Goal: Task Accomplishment & Management: Use online tool/utility

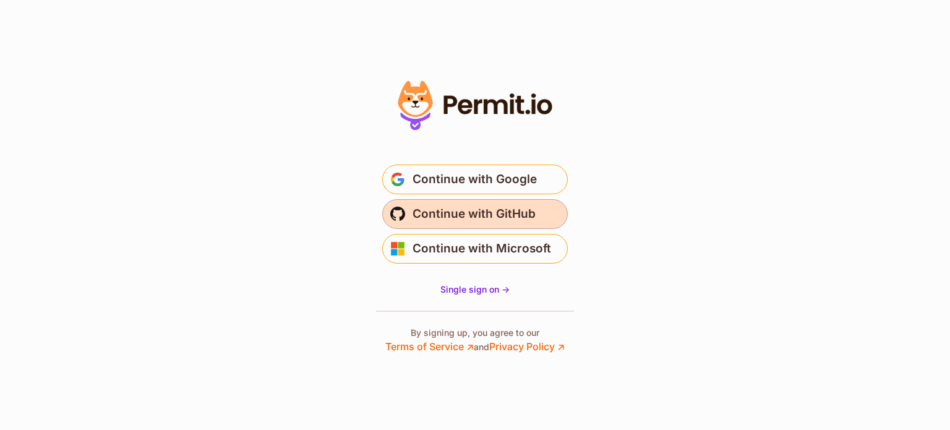
click at [453, 213] on span "Continue with GitHub" at bounding box center [473, 214] width 123 height 20
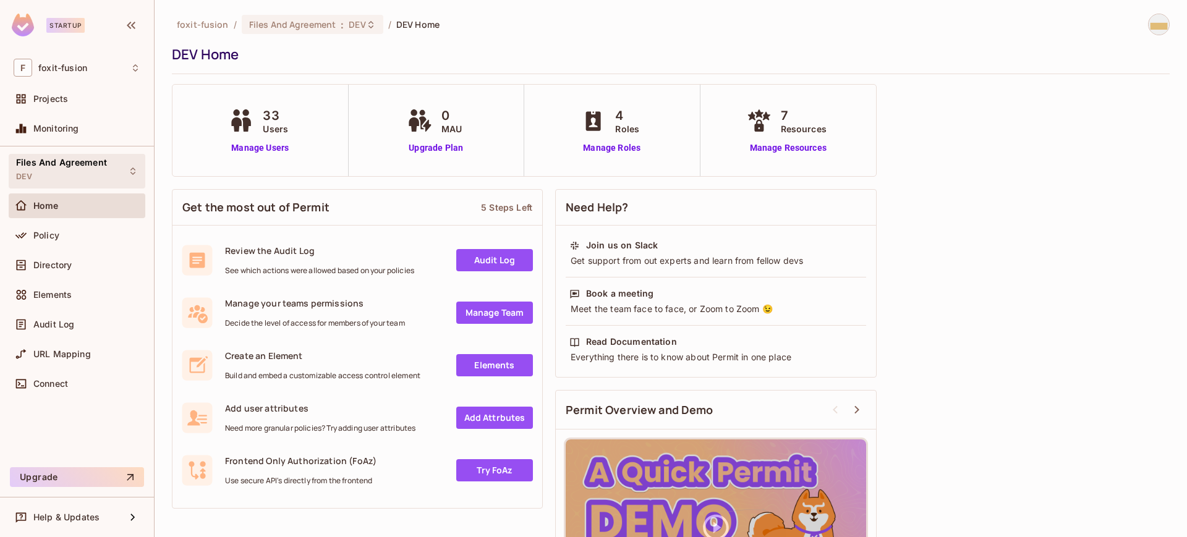
click at [64, 165] on span "Files And Agreement" at bounding box center [61, 163] width 91 height 10
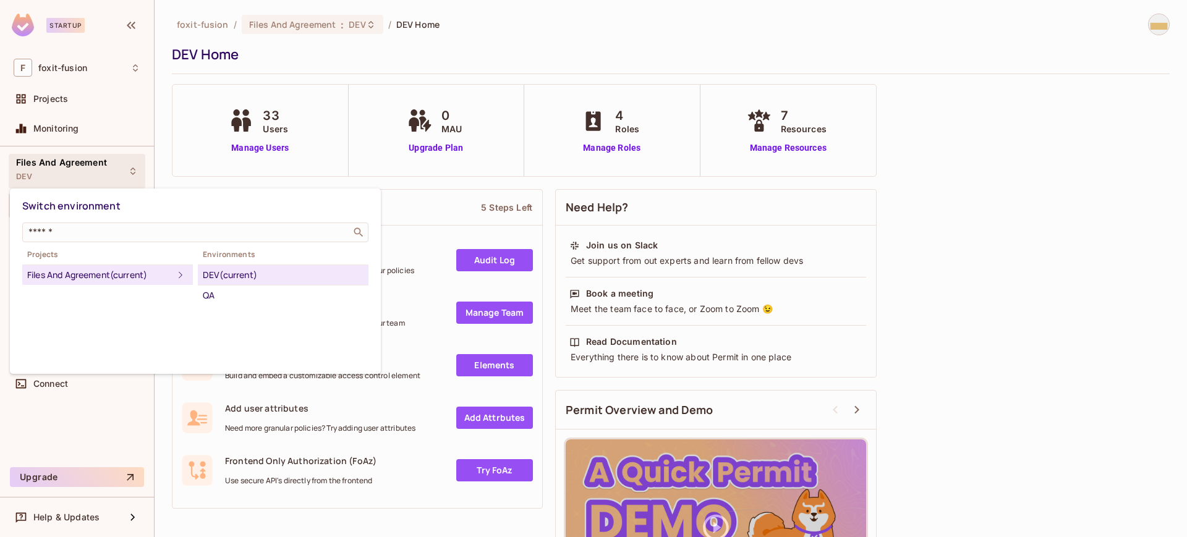
click at [899, 209] on div at bounding box center [593, 268] width 1187 height 537
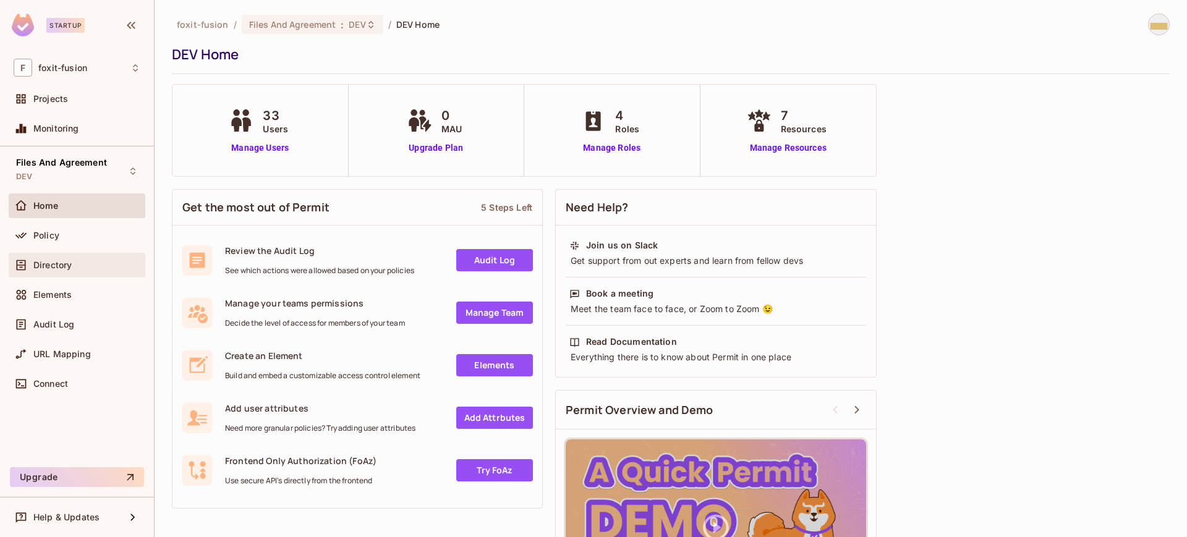
click at [54, 267] on span "Directory" at bounding box center [52, 265] width 38 height 10
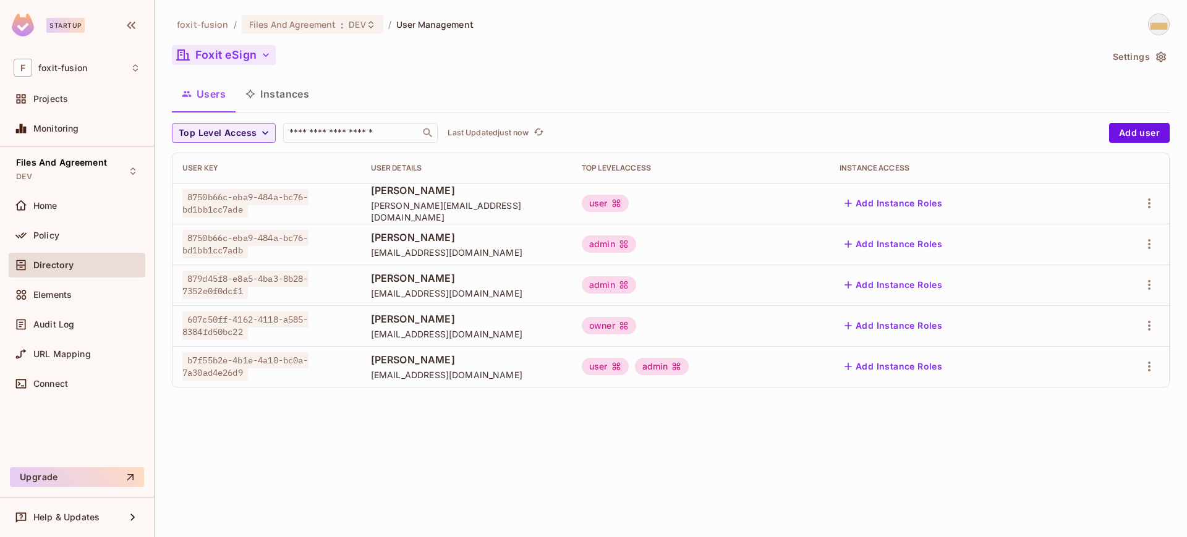
click at [257, 53] on button "Foxit eSign" at bounding box center [224, 55] width 104 height 20
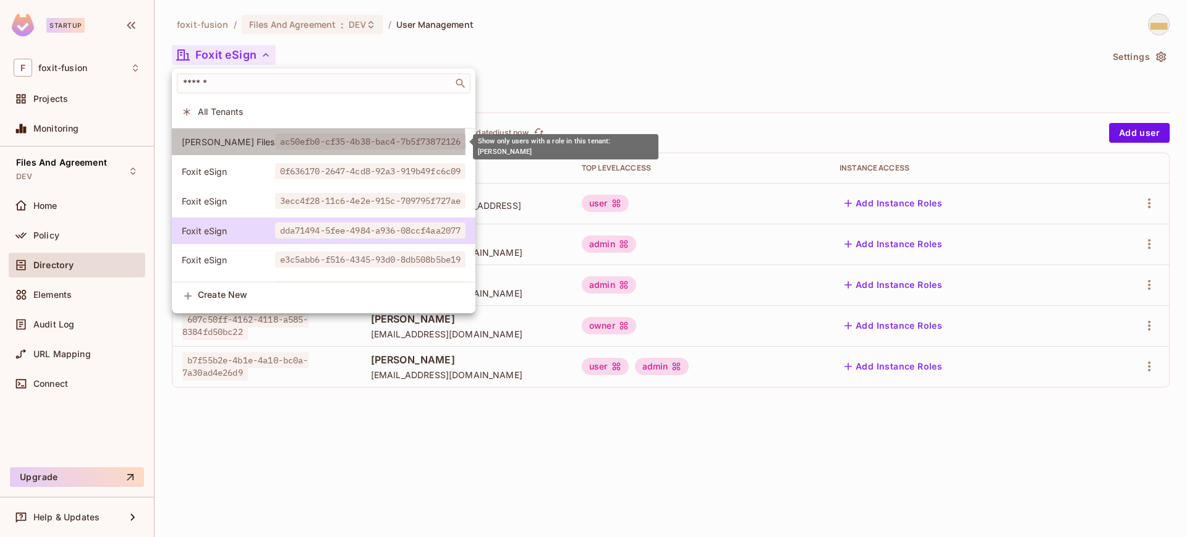
click at [213, 147] on span "[PERSON_NAME] Files" at bounding box center [228, 142] width 93 height 12
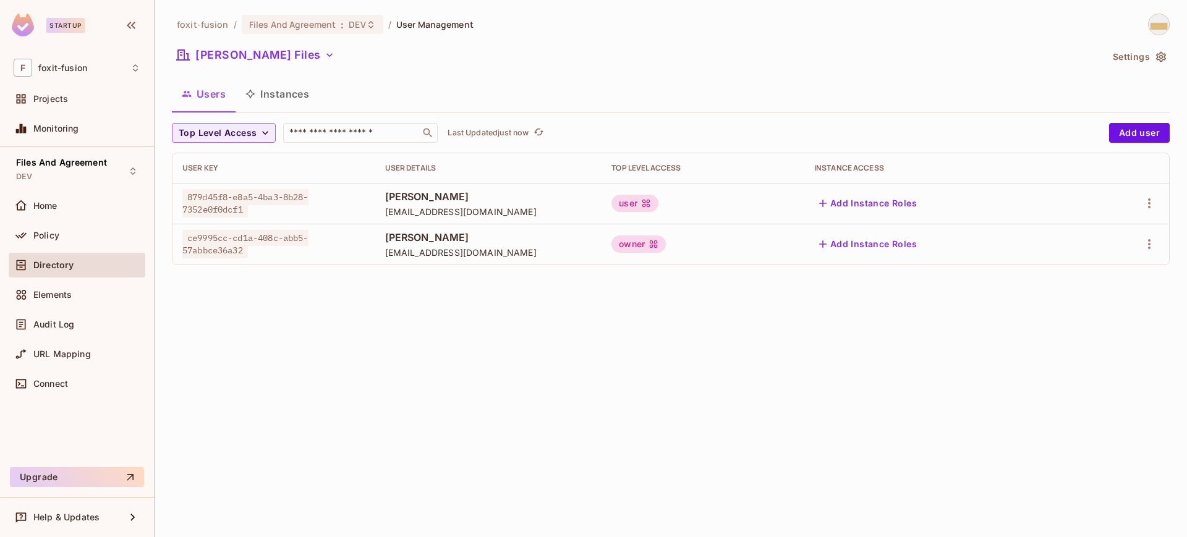
click at [451, 199] on span "[PERSON_NAME]" at bounding box center [488, 197] width 207 height 14
click at [573, 347] on div "foxit-fusion / Files And Agreement : DEV / User Management Erika Files Settings…" at bounding box center [671, 268] width 1033 height 537
click at [276, 202] on span "879d45f8-e8a5-4ba3-8b28-7352e0f0dcf1" at bounding box center [245, 203] width 126 height 28
click at [689, 331] on div "foxit-fusion / Files And Agreement : DEV / User Management Erika Files Settings…" at bounding box center [671, 268] width 1033 height 537
click at [323, 56] on icon "button" at bounding box center [329, 55] width 12 height 12
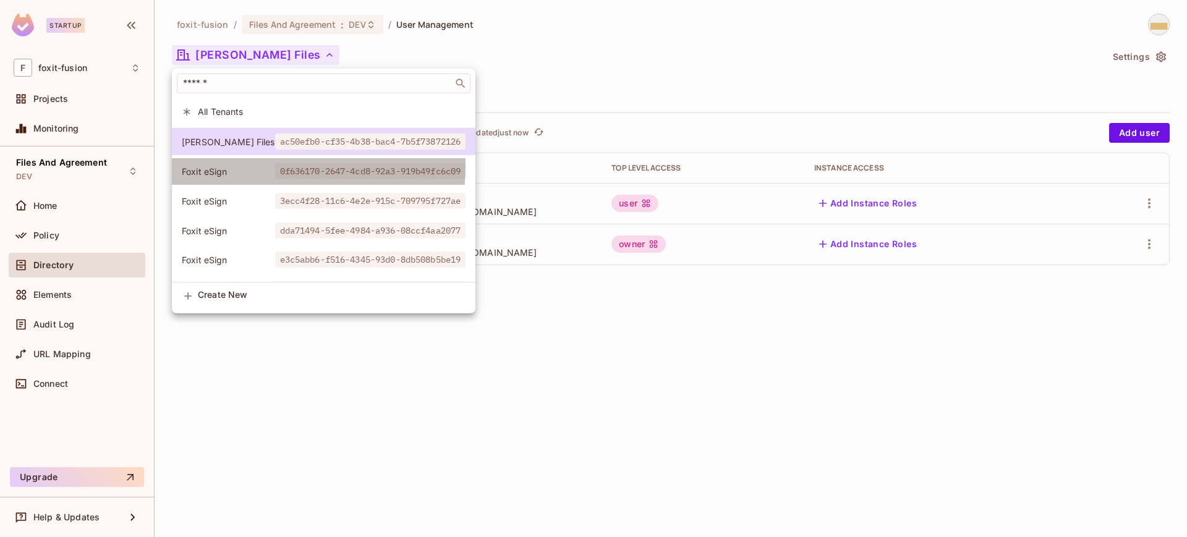
click at [237, 166] on span "Foxit eSign" at bounding box center [228, 172] width 93 height 12
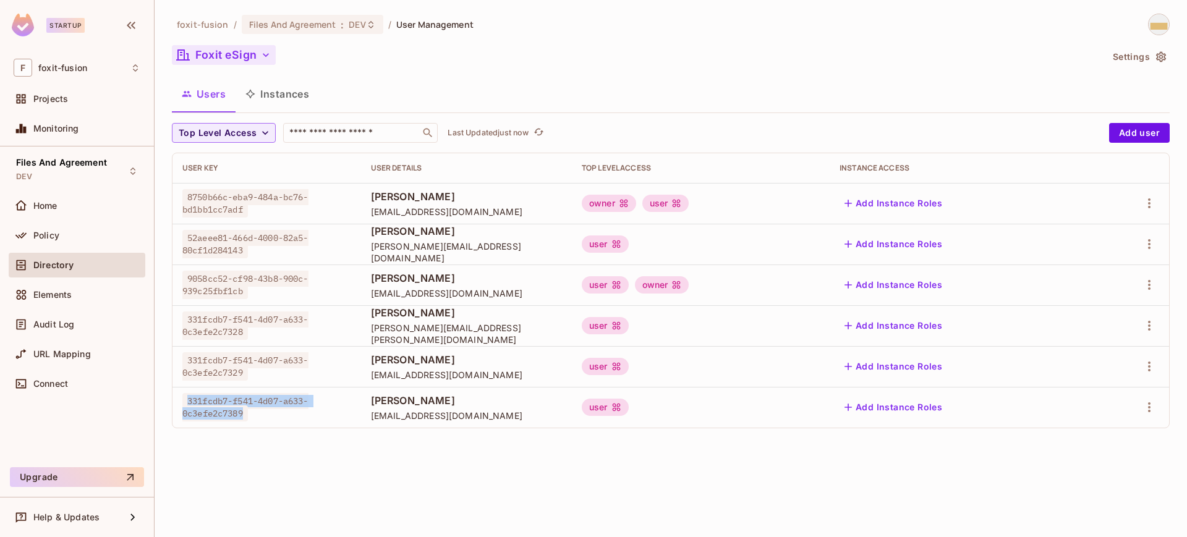
drag, startPoint x: 248, startPoint y: 413, endPoint x: 190, endPoint y: 401, distance: 59.4
click at [190, 401] on span "331fcdb7-f541-4d07-a633-0c3efe2c7389" at bounding box center [245, 407] width 126 height 28
copy span "331fcdb7-f541-4d07-a633-0c3efe2c7389"
click at [242, 58] on button "Foxit eSign" at bounding box center [224, 55] width 104 height 20
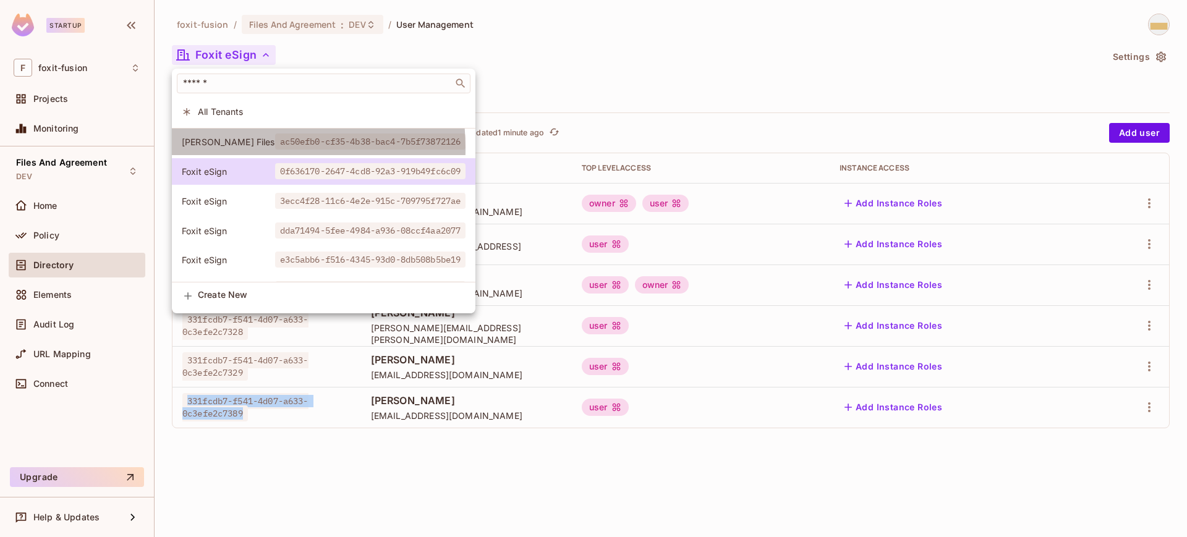
click at [220, 149] on li "Erika Files ac50efb0-cf35-4b38-bac4-7b5f73872126" at bounding box center [324, 142] width 304 height 27
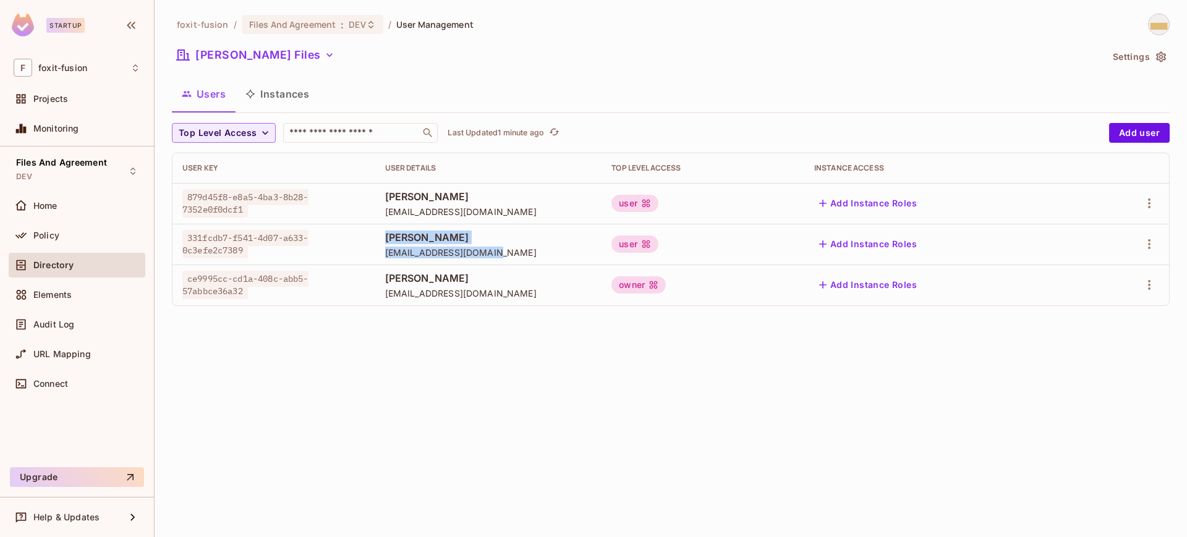
drag, startPoint x: 362, startPoint y: 238, endPoint x: 497, endPoint y: 256, distance: 136.0
click at [497, 256] on div "Jane Doe new-us-qa1@getnada.com" at bounding box center [488, 245] width 207 height 28
